Goal: Information Seeking & Learning: Learn about a topic

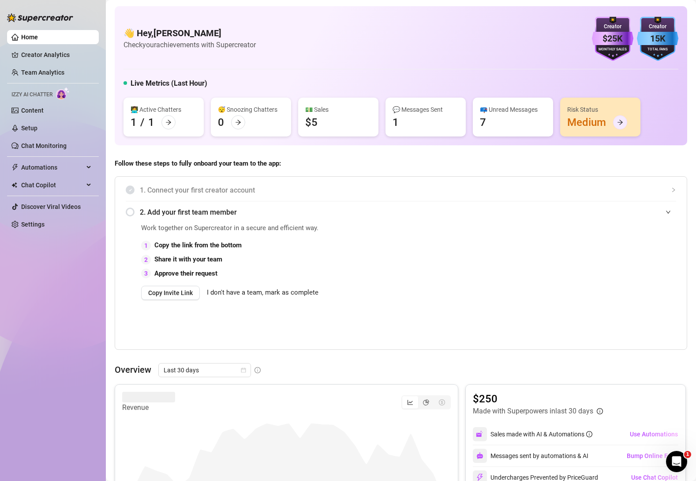
click at [617, 123] on icon "arrow-right" at bounding box center [620, 122] width 6 height 6
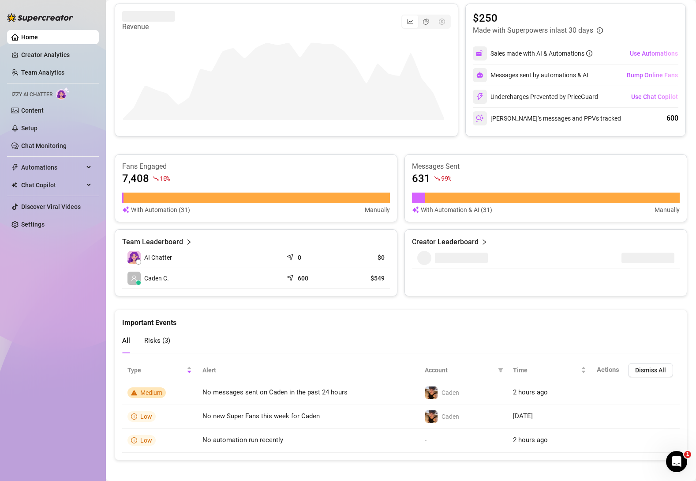
scroll to position [386, 0]
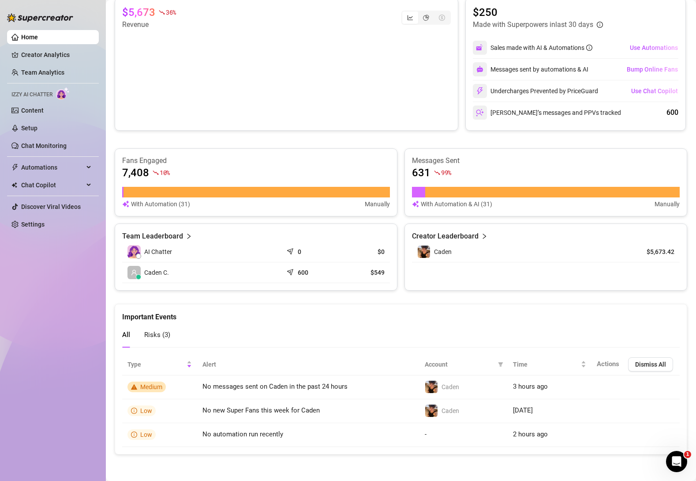
click at [57, 89] on img at bounding box center [63, 93] width 14 height 13
click at [32, 130] on link "Setup" at bounding box center [29, 127] width 16 height 7
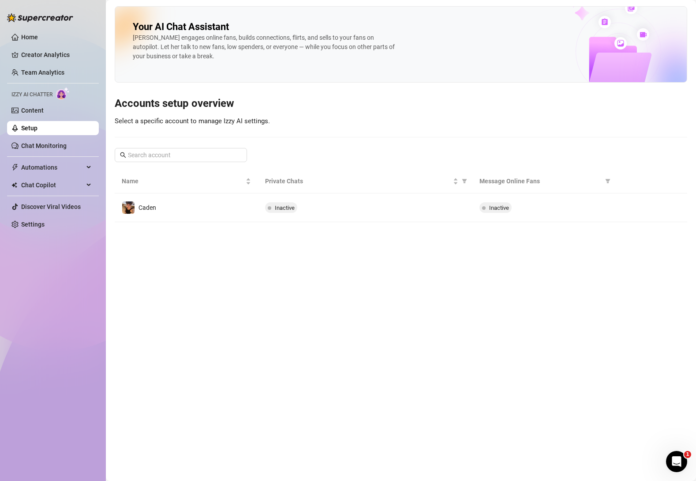
click at [283, 207] on span "Inactive" at bounding box center [285, 207] width 20 height 7
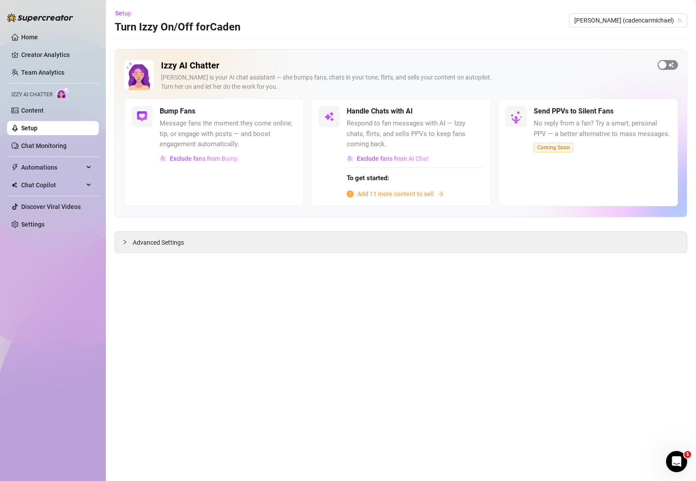
click at [666, 66] on div "button" at bounding box center [663, 65] width 8 height 8
click at [202, 243] on div "Advanced Settings" at bounding box center [401, 242] width 572 height 21
drag, startPoint x: 562, startPoint y: 146, endPoint x: 557, endPoint y: 146, distance: 4.9
click at [560, 146] on span "Coming Soon" at bounding box center [554, 148] width 40 height 10
click at [670, 66] on div "button" at bounding box center [673, 65] width 8 height 8
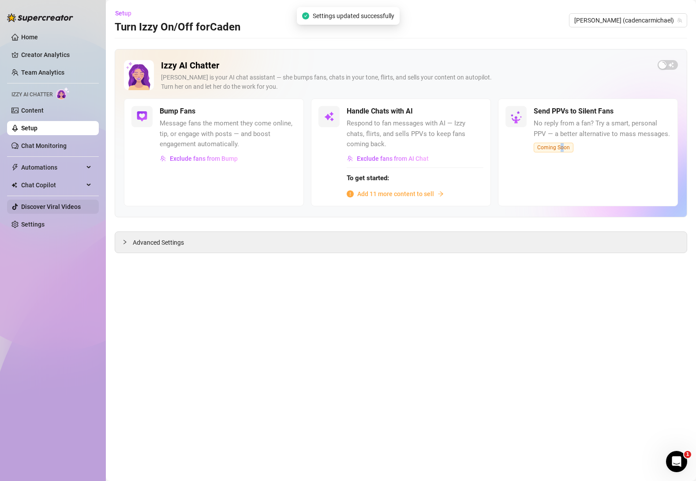
click at [58, 207] on link "Discover Viral Videos" at bounding box center [51, 206] width 60 height 7
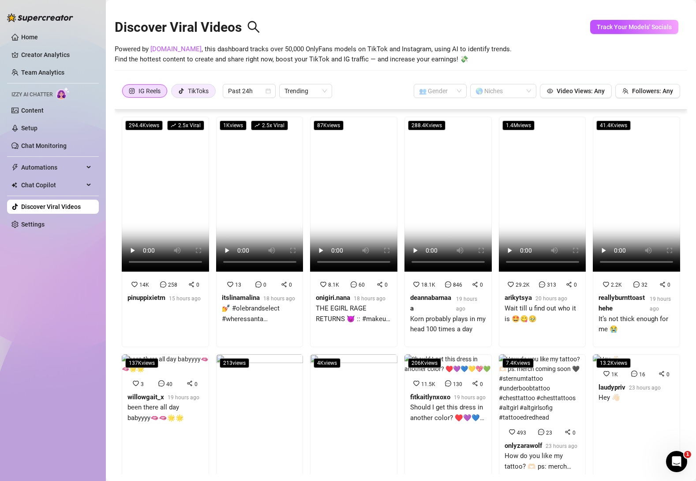
click at [185, 87] on div "TikToks" at bounding box center [193, 90] width 30 height 13
click at [174, 93] on input "TikToks" at bounding box center [174, 93] width 0 height 0
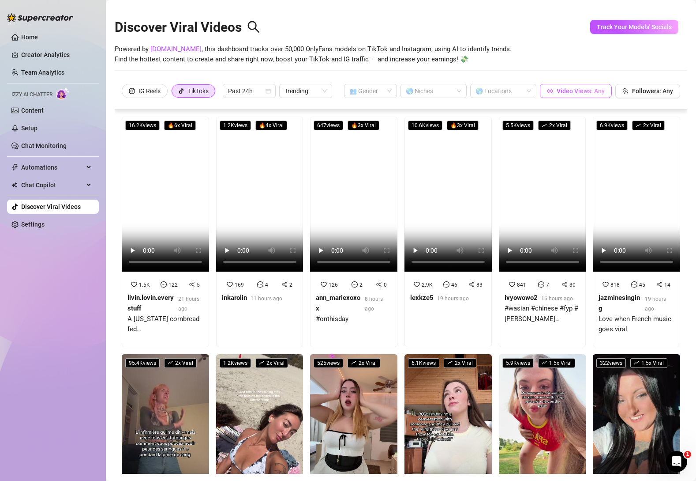
click at [590, 97] on button "Video Views: Any" at bounding box center [576, 91] width 72 height 14
click at [636, 95] on button "Followers: Any" at bounding box center [648, 91] width 65 height 14
click at [377, 95] on input "search" at bounding box center [367, 90] width 34 height 13
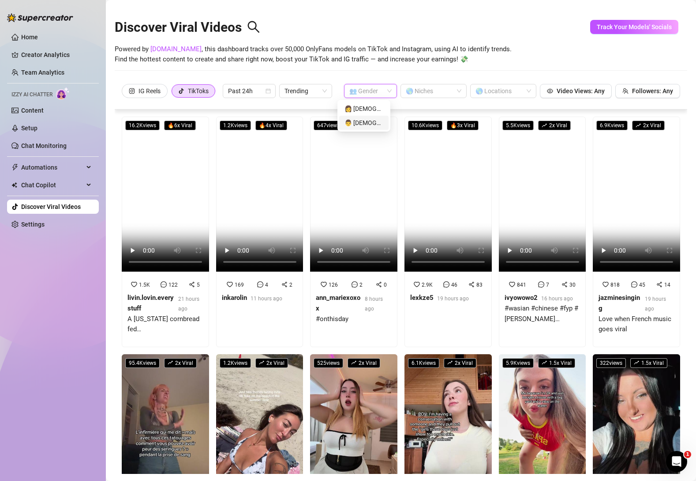
click at [362, 122] on div "👨 [DEMOGRAPHIC_DATA]" at bounding box center [364, 123] width 39 height 10
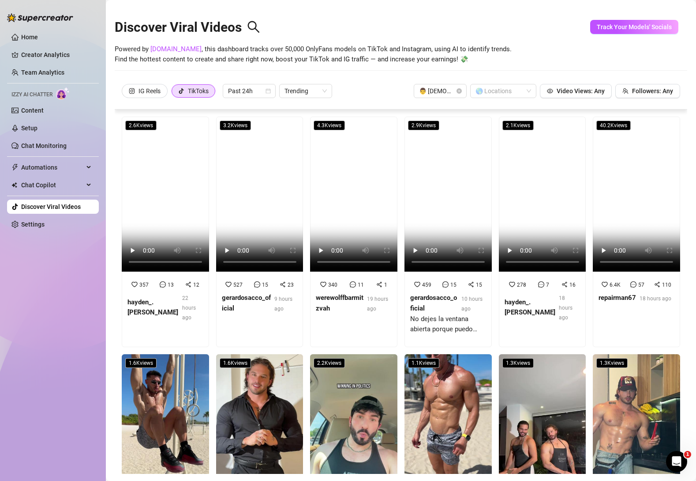
click at [556, 67] on div "Discover Viral Videos Powered by [DOMAIN_NAME] , this dashboard tracks over 50,…" at bounding box center [401, 43] width 573 height 75
click at [491, 60] on span "Powered by [DOMAIN_NAME] , this dashboard tracks over 50,000 OnlyFans models on…" at bounding box center [313, 54] width 397 height 21
click at [520, 55] on div "Powered by [DOMAIN_NAME] , this dashboard tracks over 50,000 OnlyFans models on…" at bounding box center [401, 54] width 573 height 21
click at [553, 74] on div "Discover Viral Videos Powered by [DOMAIN_NAME] , this dashboard tracks over 50,…" at bounding box center [401, 43] width 573 height 75
click at [35, 304] on div "Home Creator Analytics Team Analytics Izzy AI Chatter Content Setup Chat Monito…" at bounding box center [53, 236] width 92 height 473
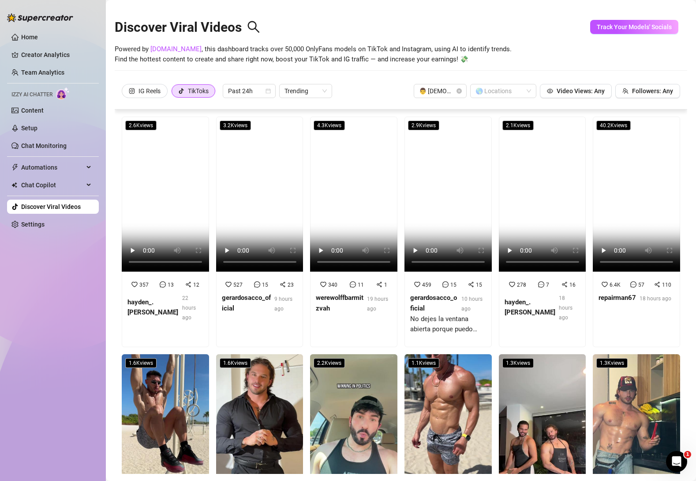
click at [34, 313] on div "Home Creator Analytics Team Analytics Izzy AI Chatter Content Setup Chat Monito…" at bounding box center [53, 236] width 92 height 473
drag, startPoint x: 652, startPoint y: 81, endPoint x: 643, endPoint y: 82, distance: 9.3
click at [646, 82] on div "IG Reels TikToks Past 24h Trending 👨 [DEMOGRAPHIC_DATA] 🌎 Locations Video Views…" at bounding box center [401, 95] width 573 height 28
click at [642, 82] on div "IG Reels TikToks Past 24h Trending 👨 [DEMOGRAPHIC_DATA] 🌎 Locations Video Views…" at bounding box center [401, 95] width 573 height 28
click at [636, 68] on div "Discover Viral Videos Powered by [DOMAIN_NAME] , this dashboard tracks over 50,…" at bounding box center [401, 43] width 573 height 75
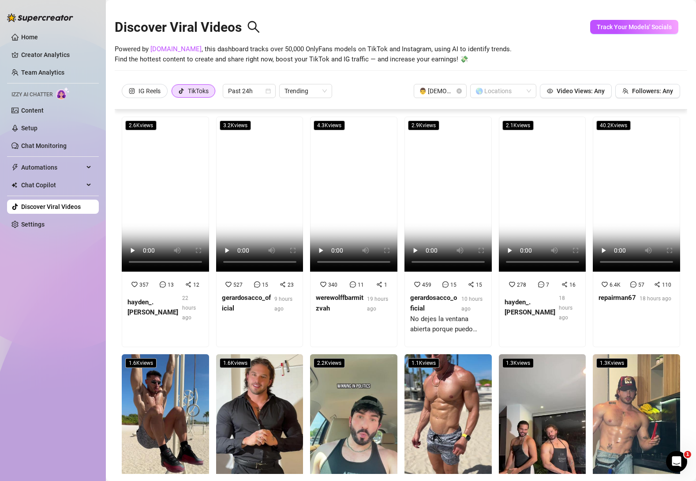
click at [398, 91] on div "IG Reels TikToks Past 24h Trending 👨 [DEMOGRAPHIC_DATA] 🌎 Locations Video Views…" at bounding box center [401, 91] width 559 height 14
click at [388, 92] on div "IG Reels TikToks Past 24h Trending 👨 [DEMOGRAPHIC_DATA] 🌎 Locations Video Views…" at bounding box center [401, 91] width 559 height 14
drag, startPoint x: 41, startPoint y: 305, endPoint x: 80, endPoint y: 286, distance: 43.2
click at [41, 305] on div "Home Creator Analytics Team Analytics Izzy AI Chatter Content Setup Chat Monito…" at bounding box center [53, 236] width 92 height 473
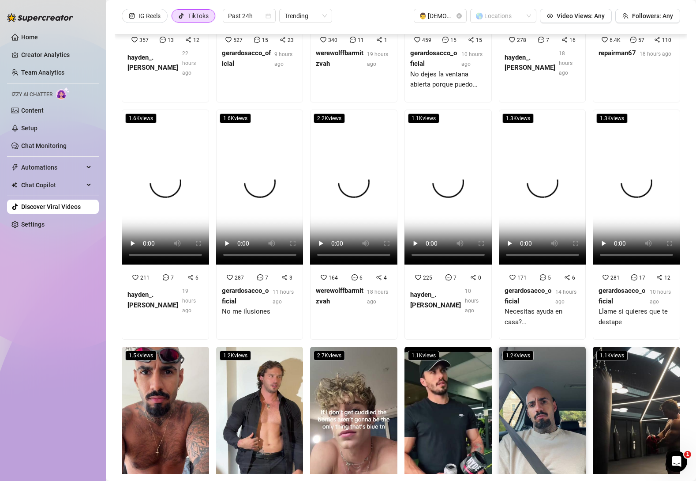
scroll to position [177, 0]
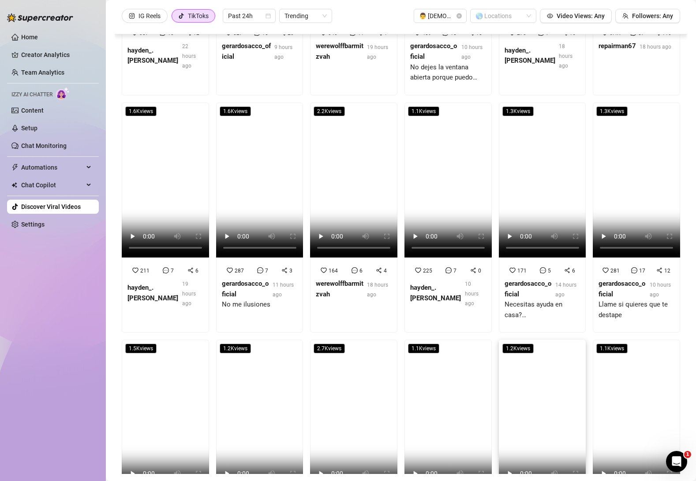
click at [46, 319] on div "Home Creator Analytics Team Analytics Izzy AI Chatter Content Setup Chat Monito…" at bounding box center [53, 236] width 92 height 473
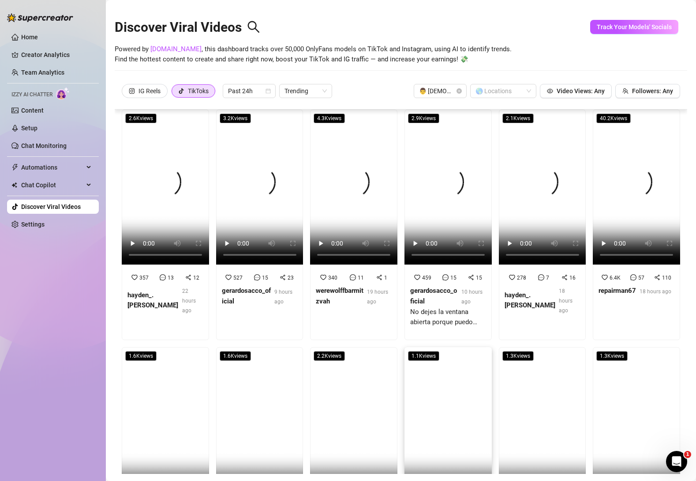
scroll to position [0, 0]
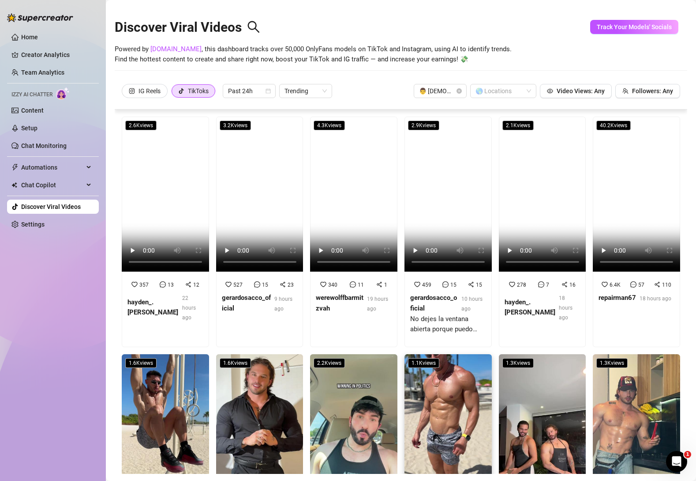
click at [66, 320] on div "Home Creator Analytics Team Analytics Izzy AI Chatter Content Setup Chat Monito…" at bounding box center [53, 236] width 92 height 473
